Goal: Download file/media

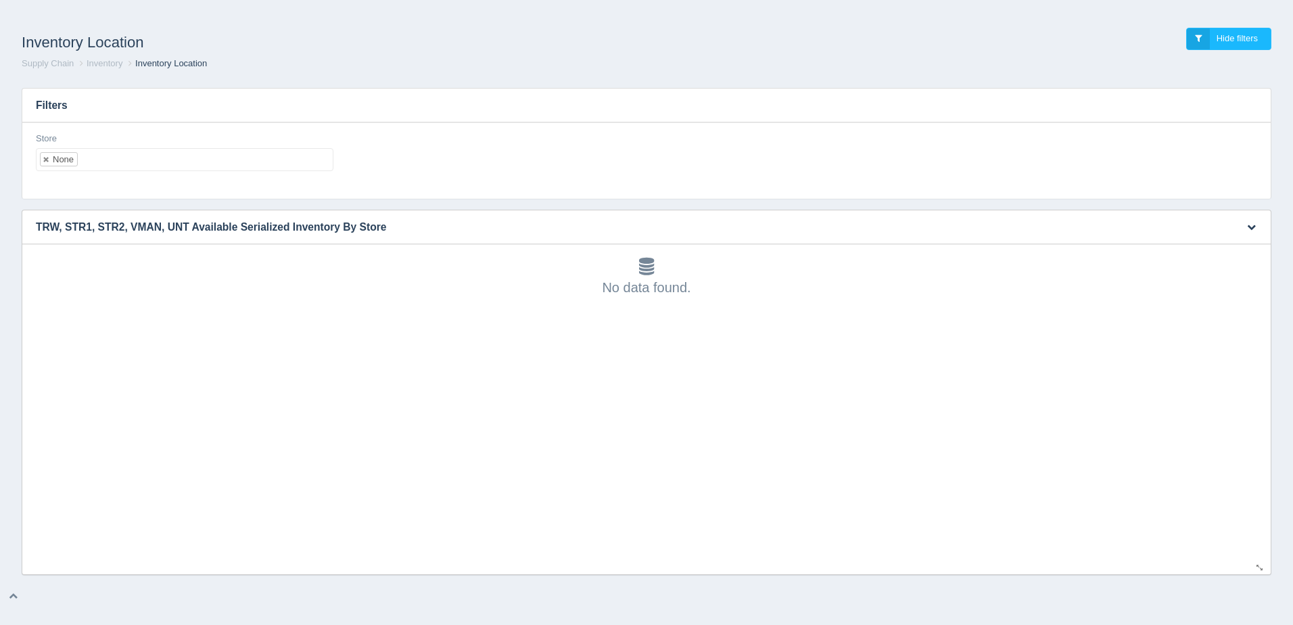
scroll to position [4, 0]
click at [49, 158] on link at bounding box center [47, 159] width 8 height 9
click at [77, 158] on ul at bounding box center [184, 159] width 297 height 23
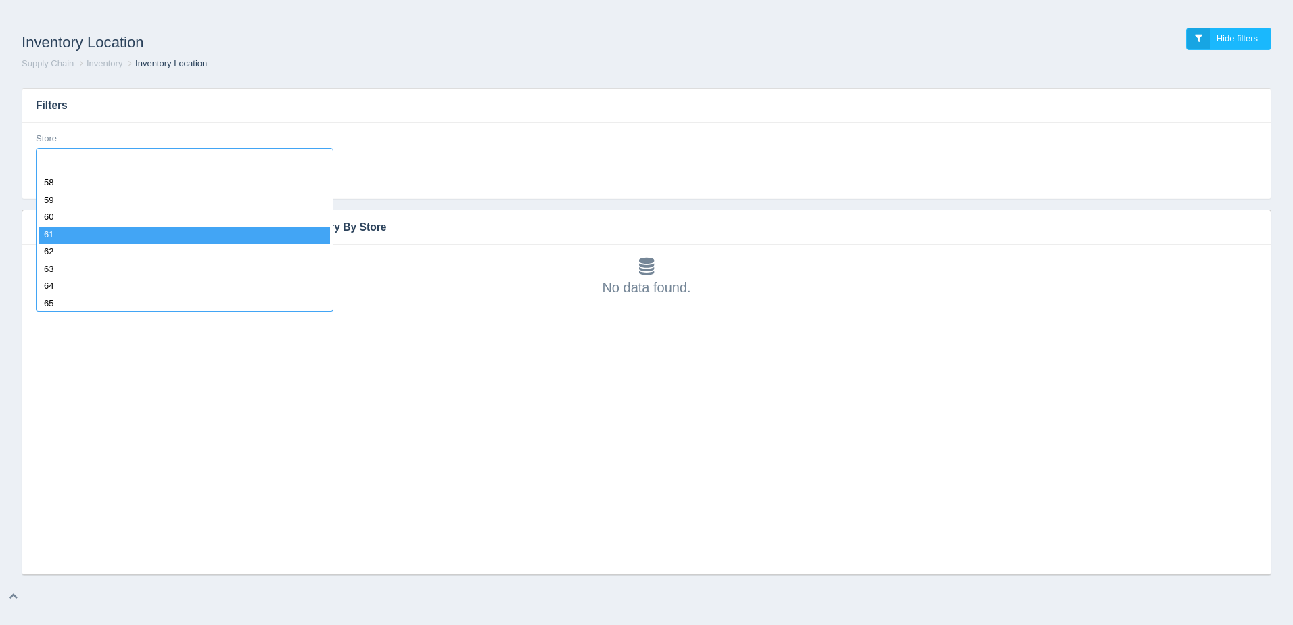
scroll to position [1082, 0]
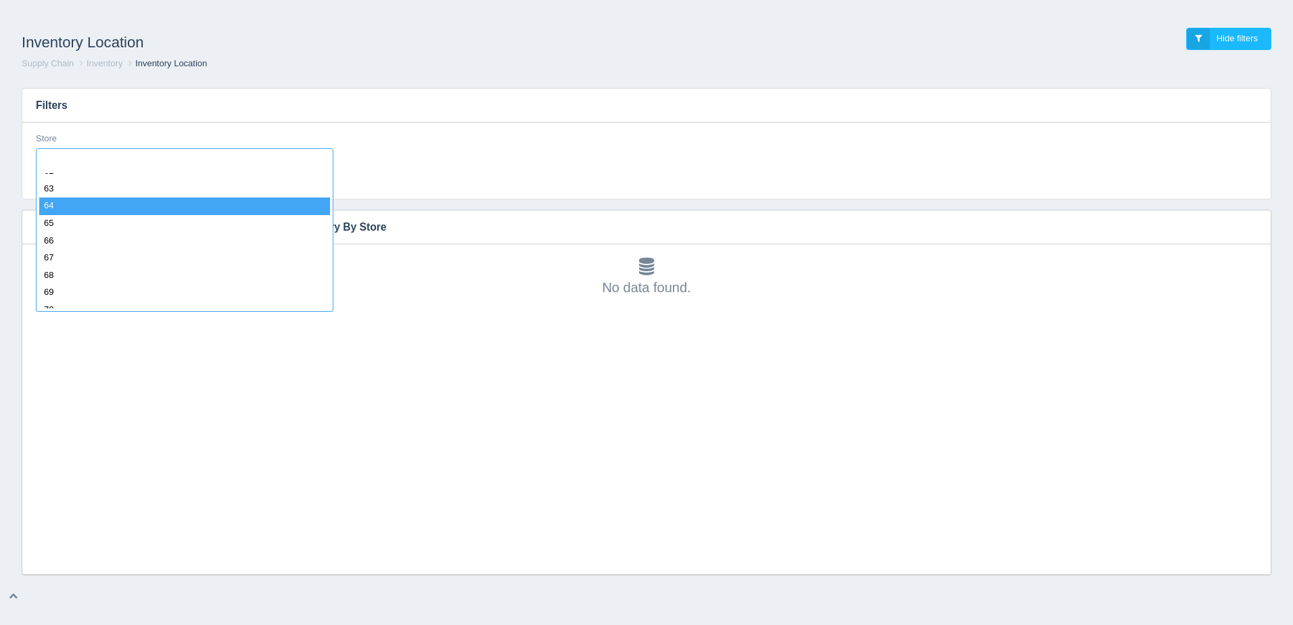
select select "64"
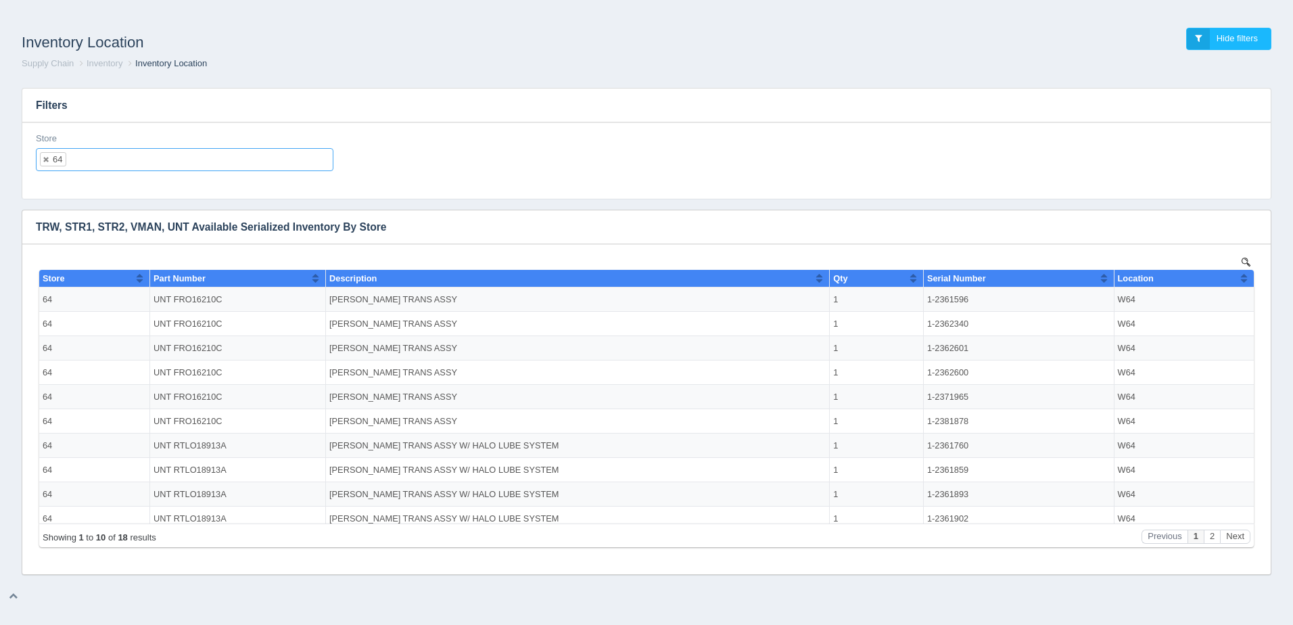
scroll to position [0, 0]
click at [1252, 220] on button "button" at bounding box center [1251, 227] width 18 height 21
click at [1217, 247] on link "Download CSV" at bounding box center [1206, 247] width 108 height 20
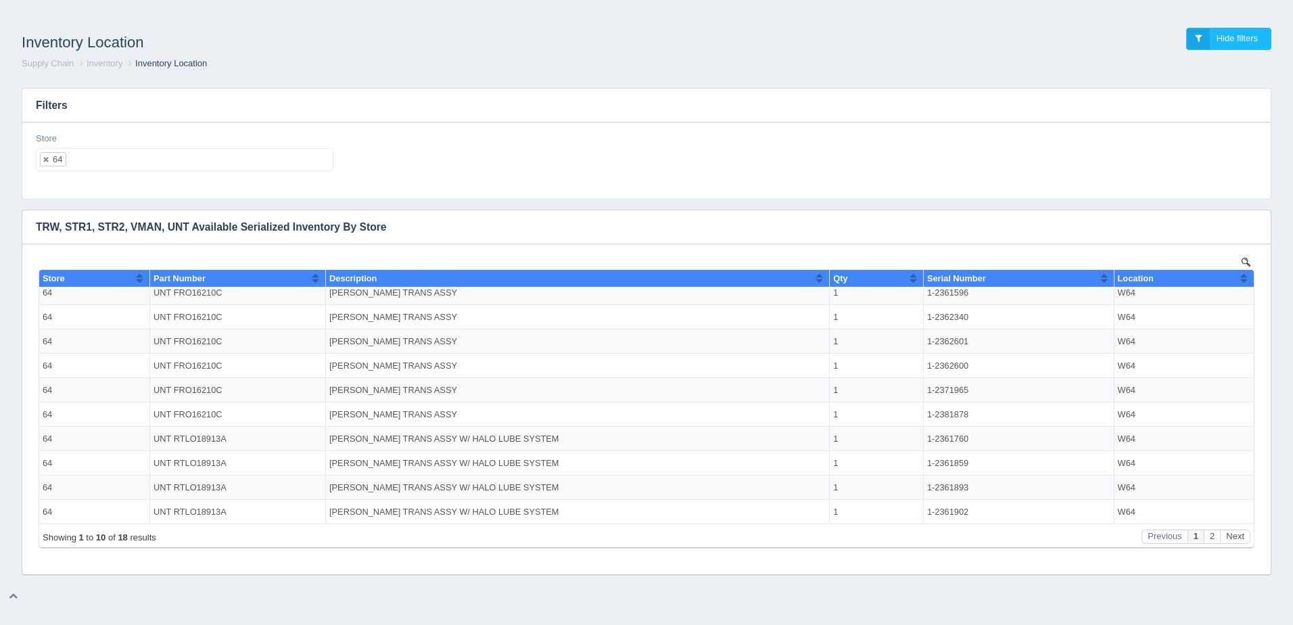
click at [47, 156] on link at bounding box center [47, 159] width 8 height 9
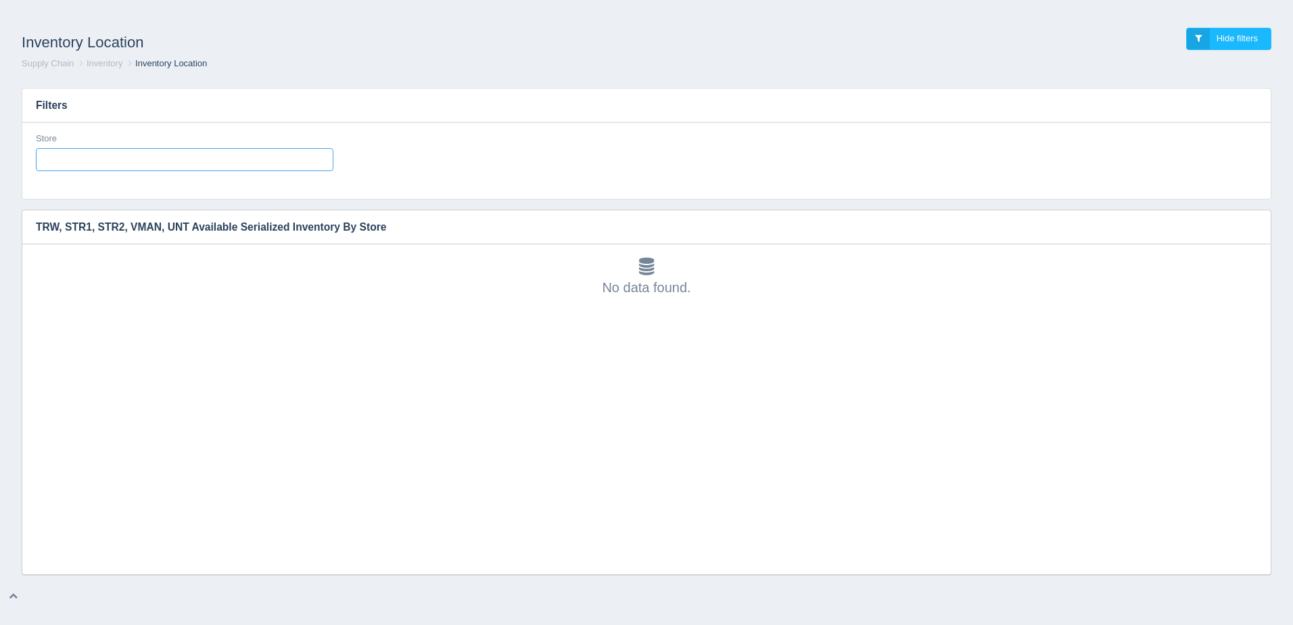
click at [56, 157] on input "text" at bounding box center [48, 160] width 23 height 22
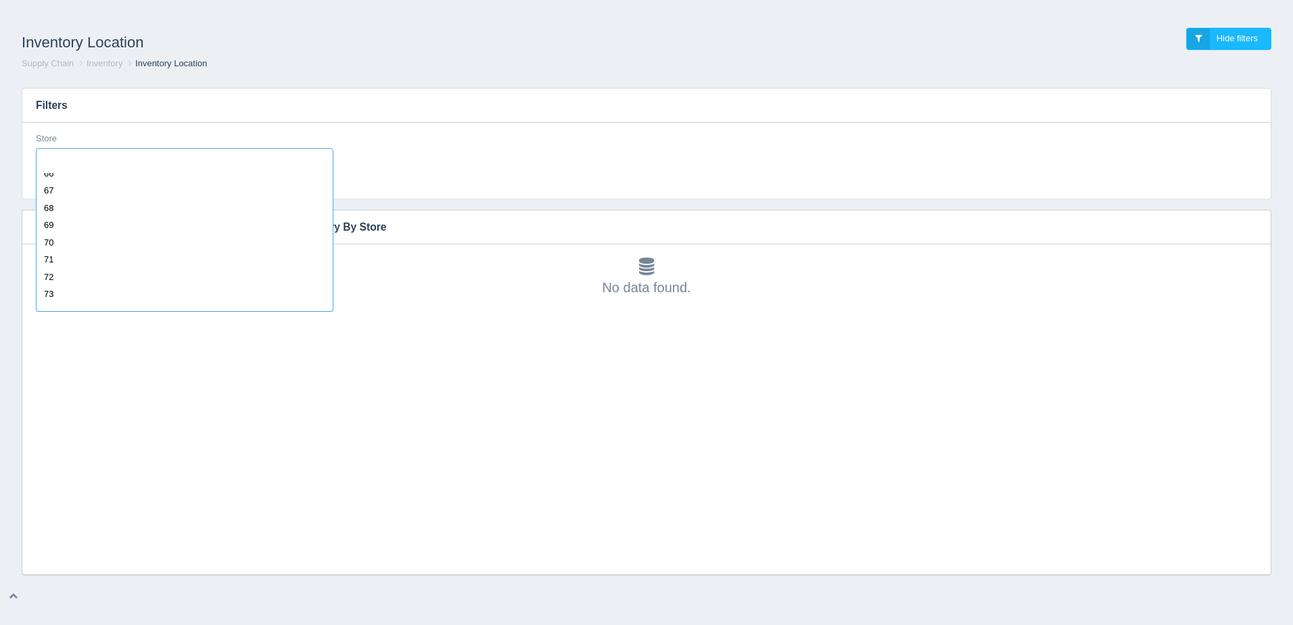
scroll to position [1149, 0]
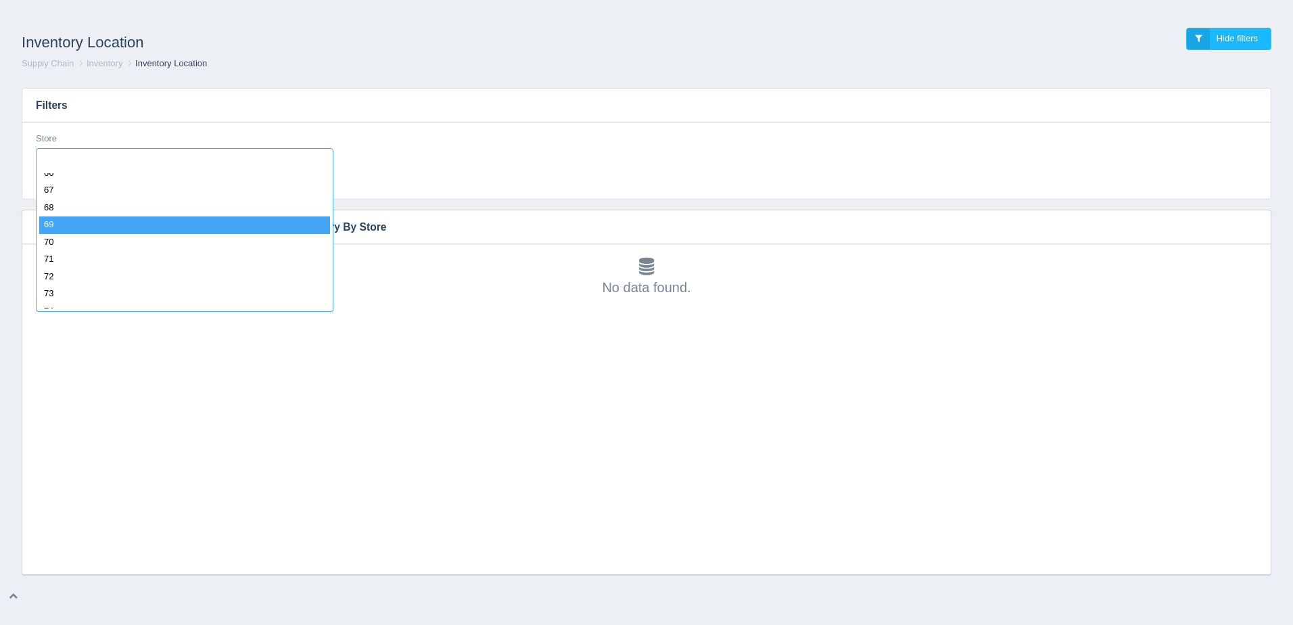
select select "69"
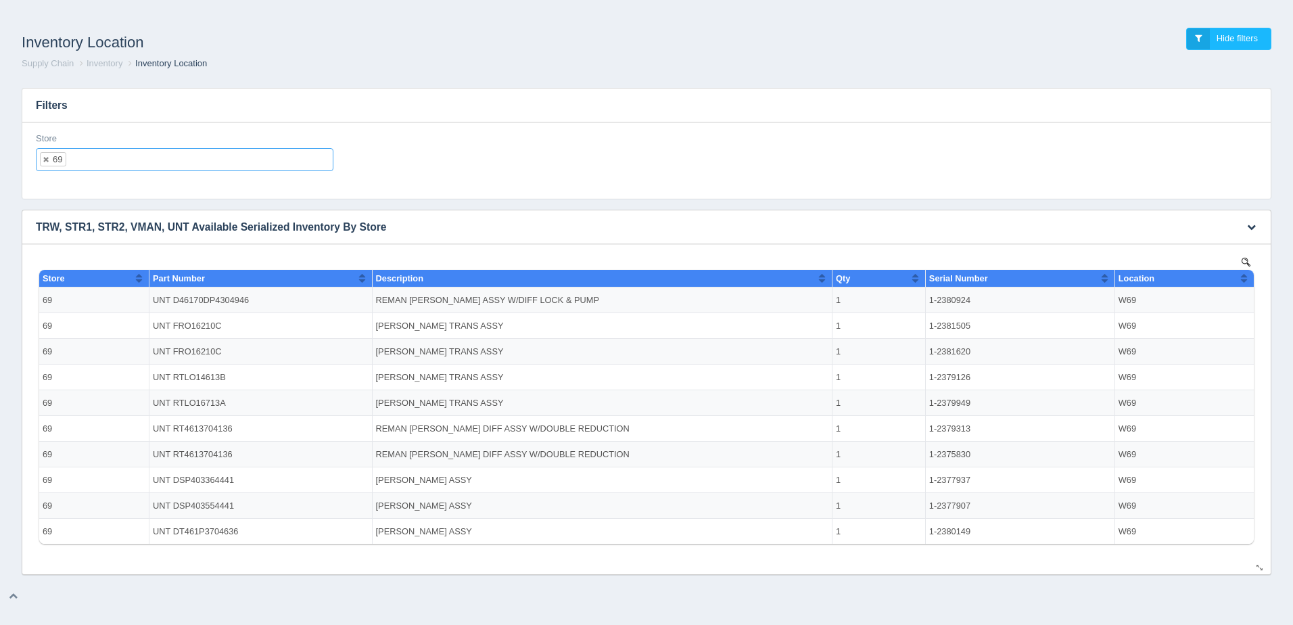
scroll to position [0, 0]
click at [45, 158] on link at bounding box center [47, 159] width 8 height 9
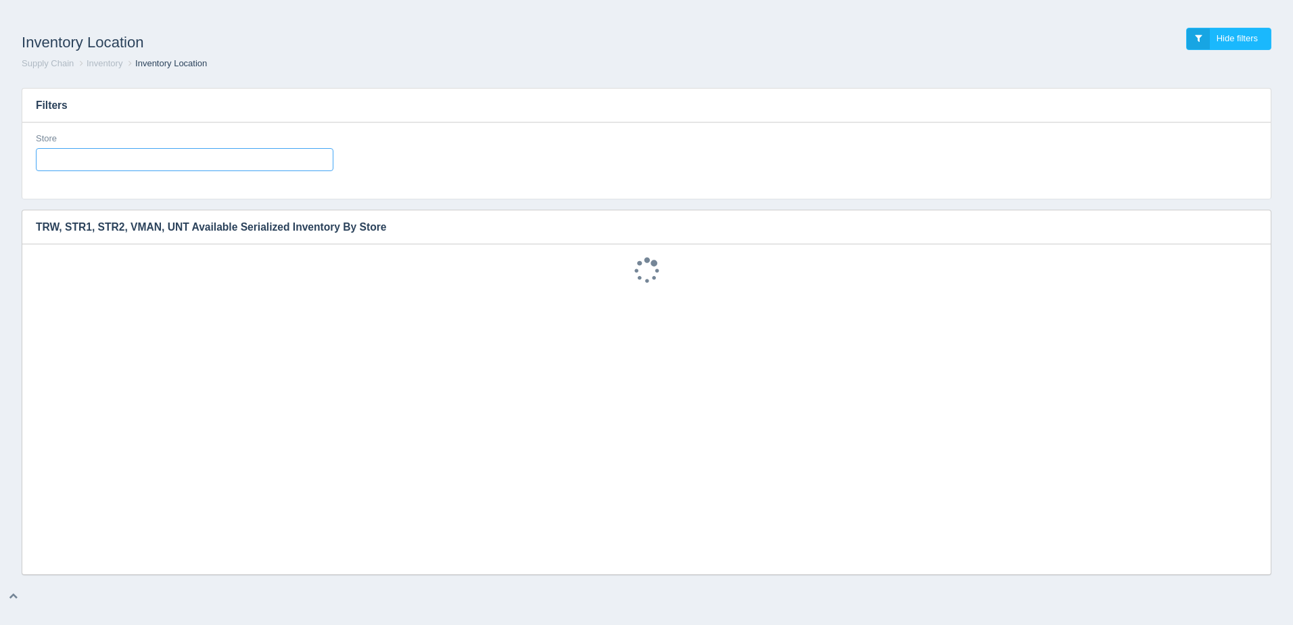
click at [84, 159] on ul at bounding box center [184, 159] width 297 height 23
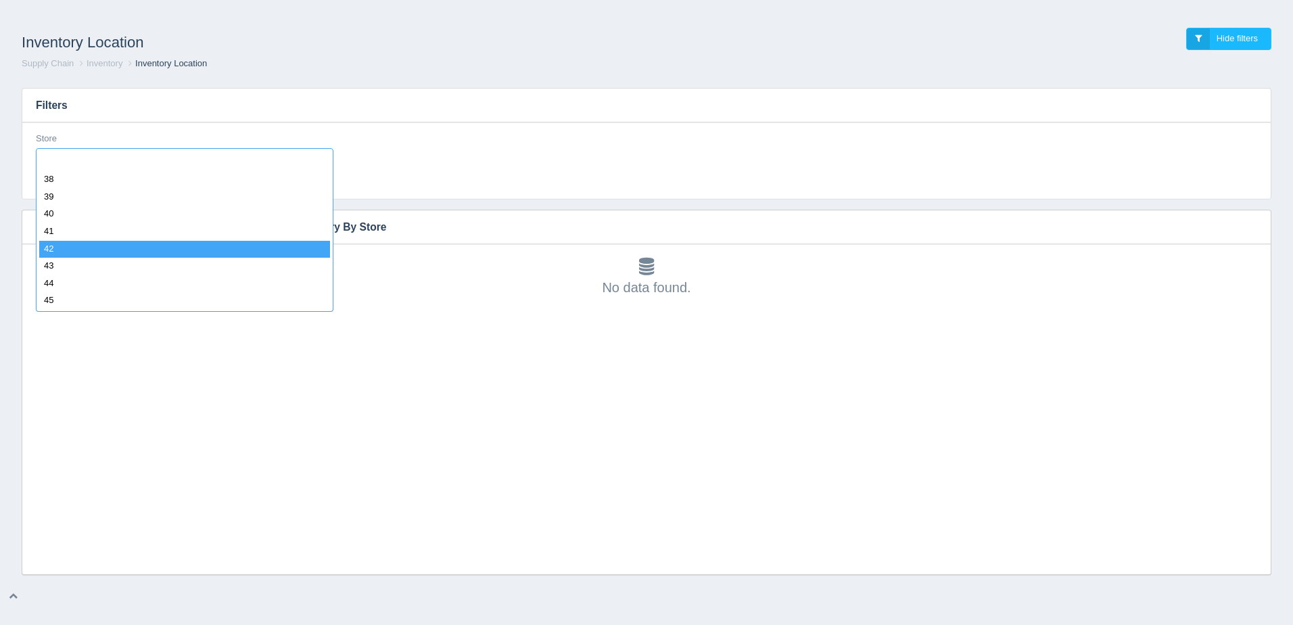
scroll to position [811, 0]
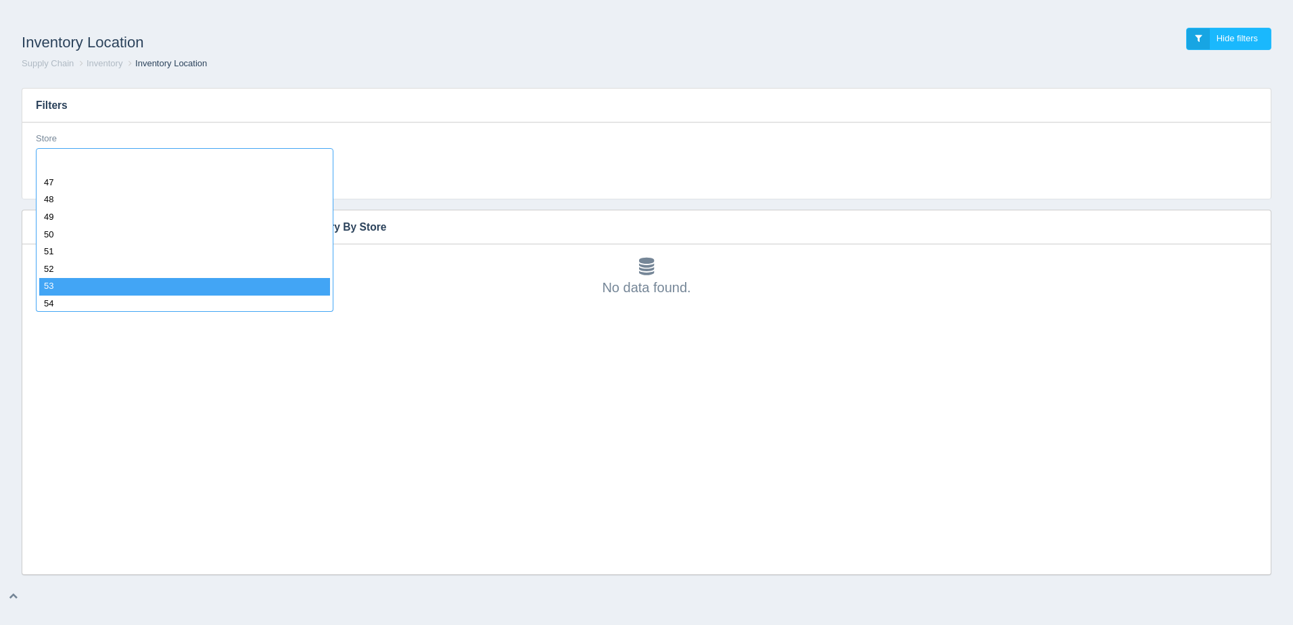
select select "53"
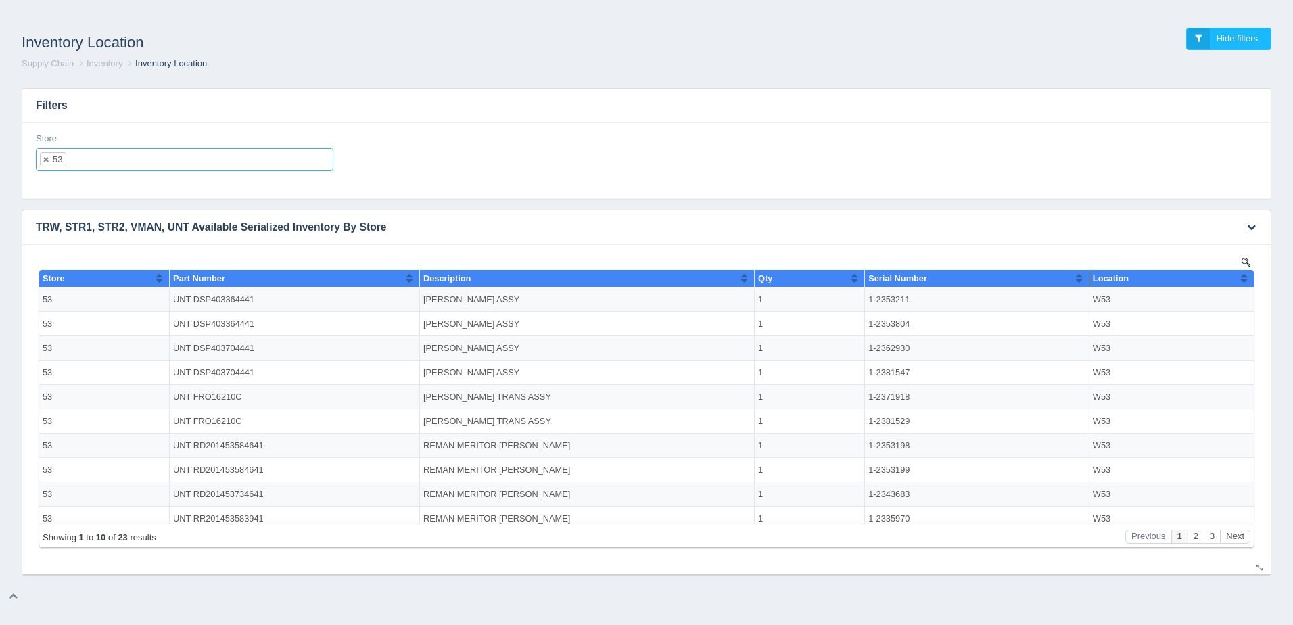
scroll to position [0, 0]
click at [1256, 227] on button "button" at bounding box center [1251, 227] width 18 height 21
click at [1235, 244] on link "Download CSV" at bounding box center [1206, 247] width 108 height 20
